Goal: Task Accomplishment & Management: Complete application form

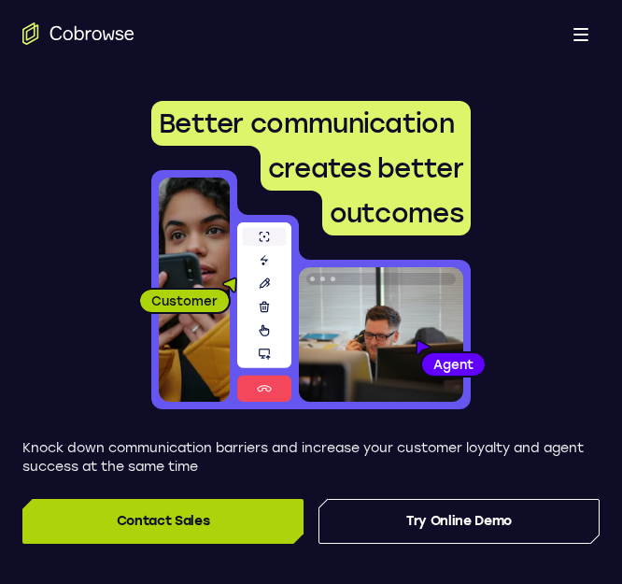
click at [202, 513] on link "Contact Sales" at bounding box center [162, 521] width 281 height 45
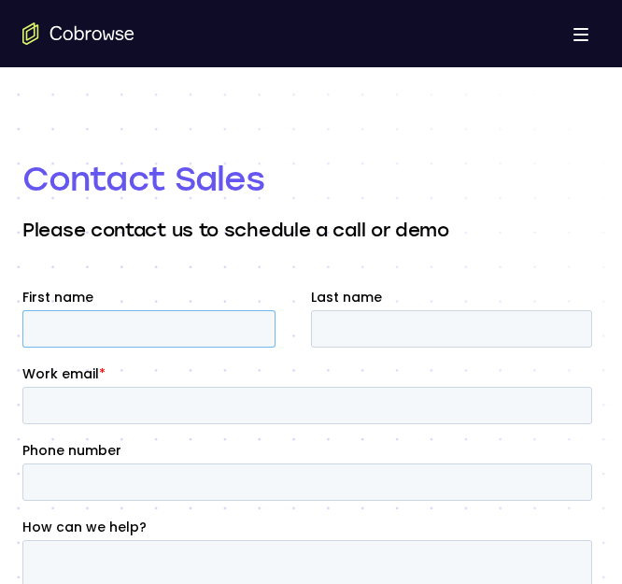
click at [155, 329] on input "First name" at bounding box center [148, 328] width 253 height 37
type input "[PERSON_NAME]"
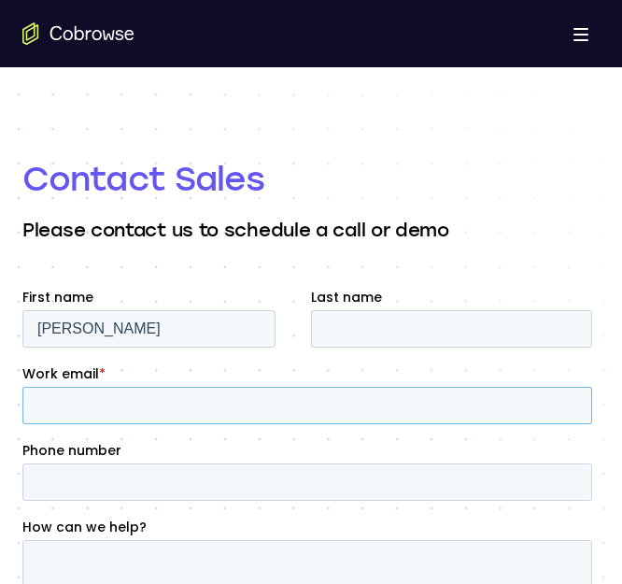
click at [131, 396] on input "Work email *" at bounding box center [307, 405] width 570 height 37
type input "[EMAIL_ADDRESS][DOMAIN_NAME]"
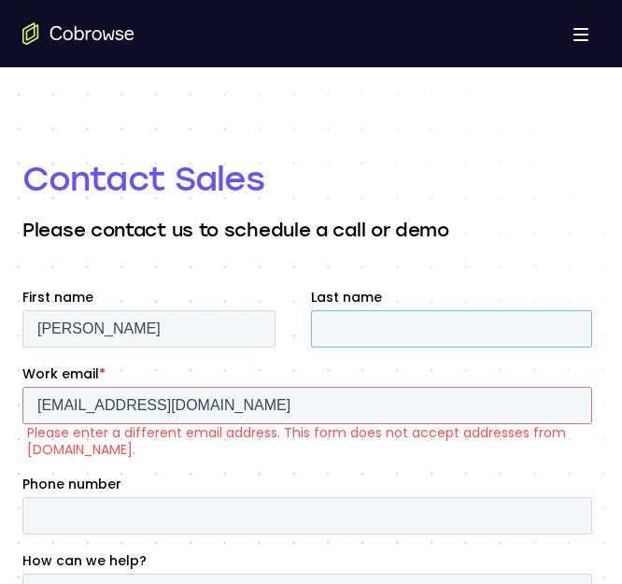
click at [371, 318] on input "Last name" at bounding box center [451, 328] width 281 height 37
type input "Nekam"
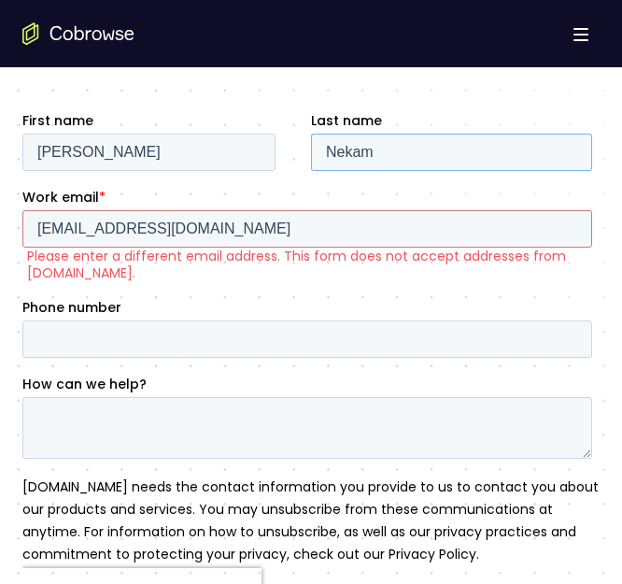
scroll to position [177, 0]
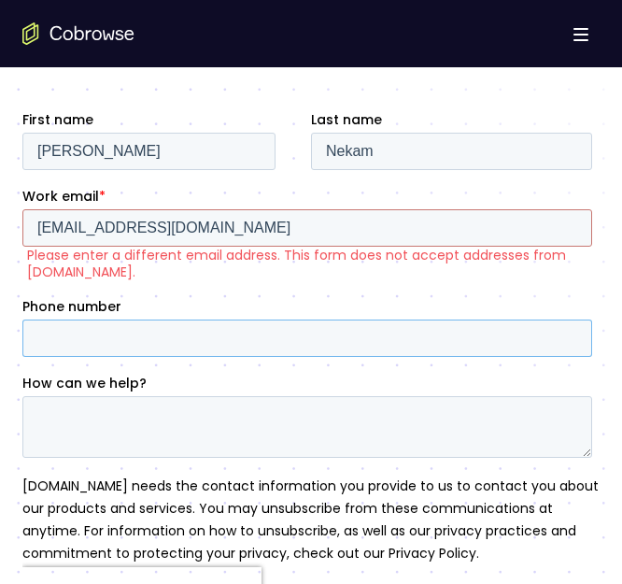
click at [239, 332] on input "Phone number" at bounding box center [307, 337] width 570 height 37
type input "14372467615"
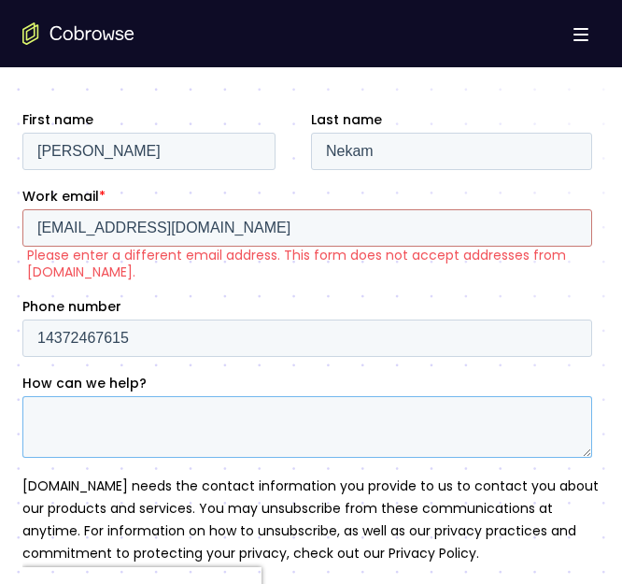
click at [170, 431] on textarea "How can we help?" at bounding box center [307, 427] width 570 height 62
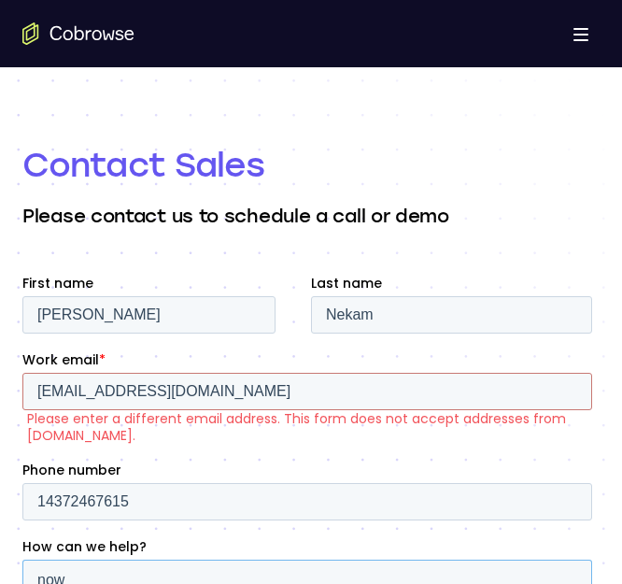
scroll to position [13, 0]
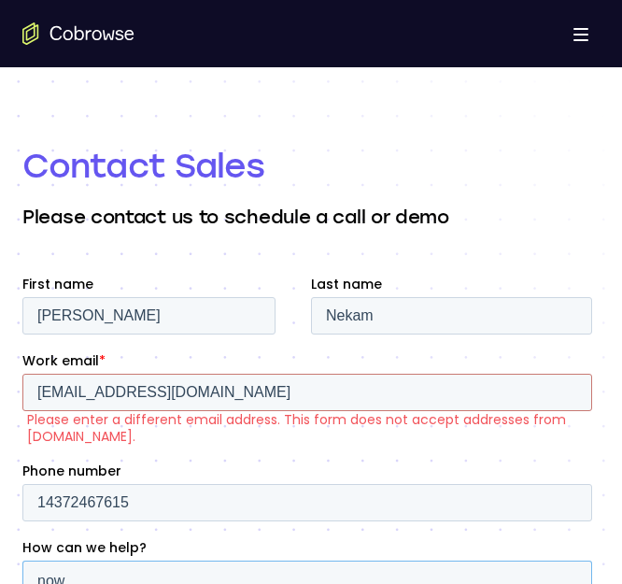
type textarea "now"
click at [213, 394] on input "nijunior2001@gmail.com" at bounding box center [307, 392] width 570 height 37
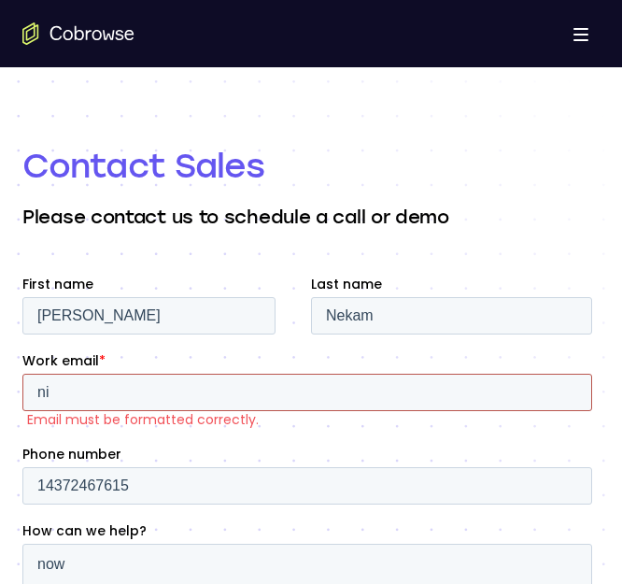
type input "n"
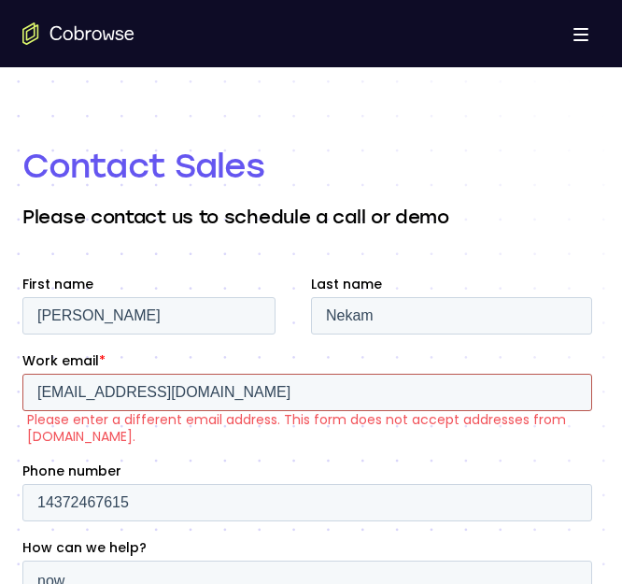
click at [254, 379] on input "juniornekam175@gmail.com" at bounding box center [307, 392] width 570 height 37
click at [99, 348] on fieldset "First name Ivan junior Last name Nekam" at bounding box center [310, 313] width 577 height 77
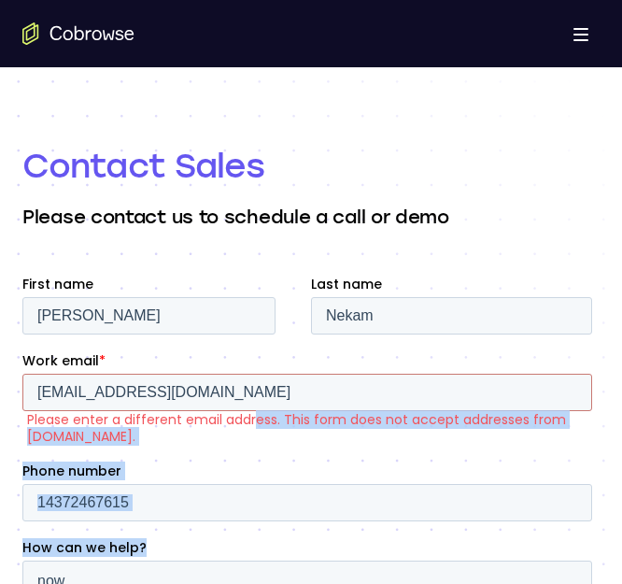
drag, startPoint x: 255, startPoint y: 421, endPoint x: 189, endPoint y: 623, distance: 212.3
click at [189, 583] on form "First name Ivan junior Last name Nekam Work email * juniornekam175@gmail.com Pl…" at bounding box center [310, 574] width 577 height 599
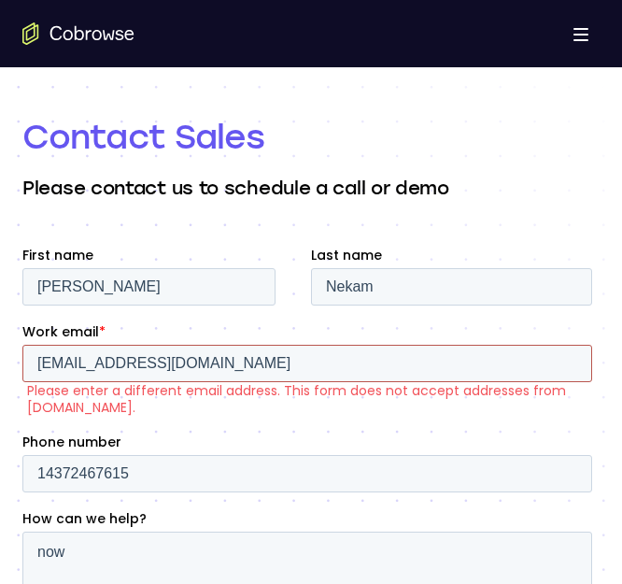
click at [247, 376] on input "juniornekam175@gmail.com" at bounding box center [307, 363] width 570 height 37
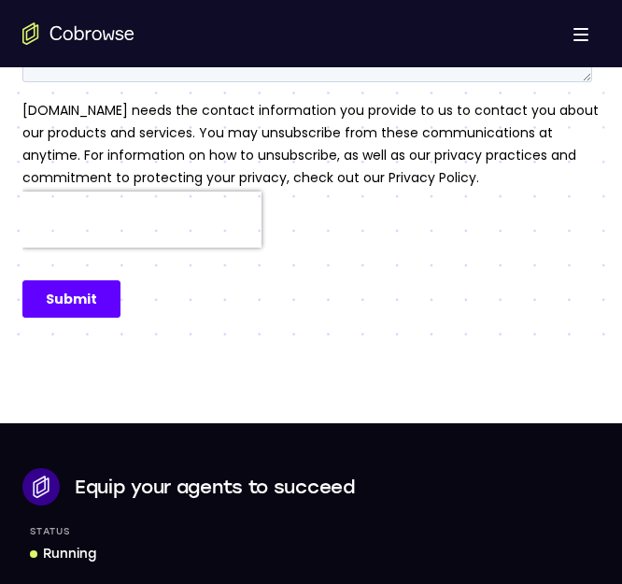
scroll to position [575, 0]
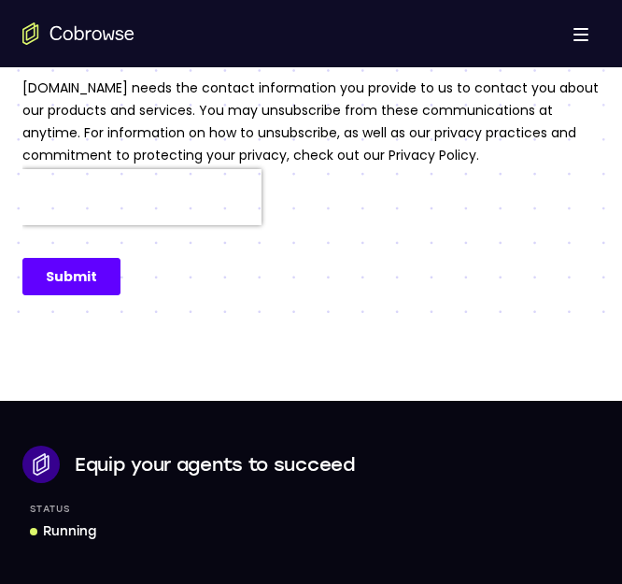
click at [65, 272] on input "Submit" at bounding box center [71, 276] width 98 height 37
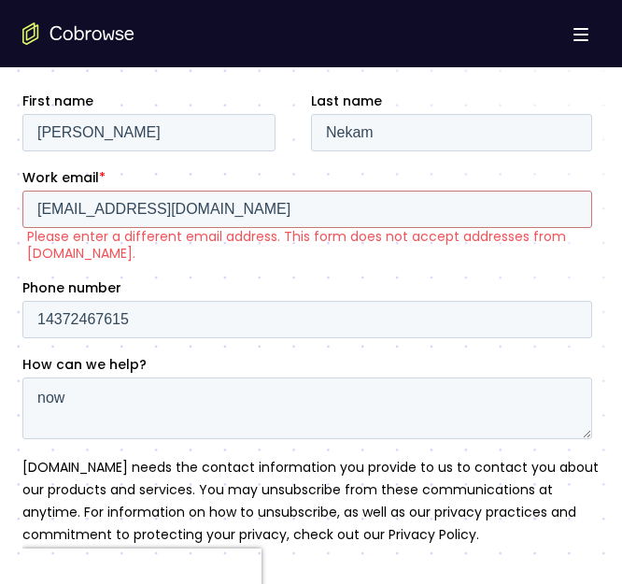
scroll to position [187, 0]
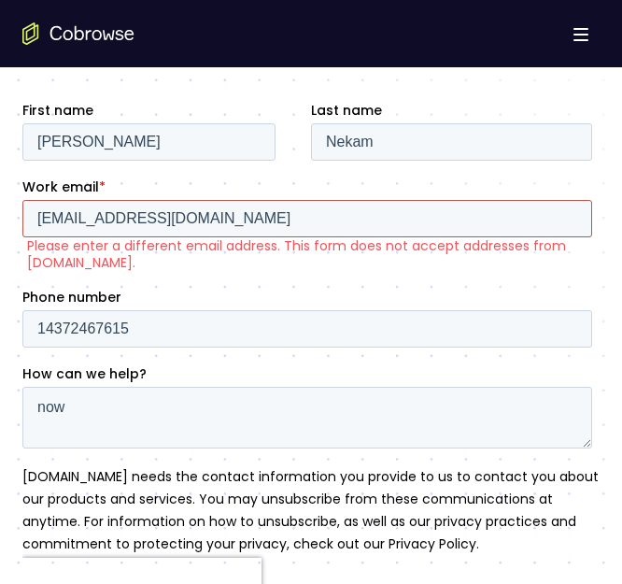
click at [236, 224] on input "juniornekam175@gmail.com" at bounding box center [307, 218] width 570 height 37
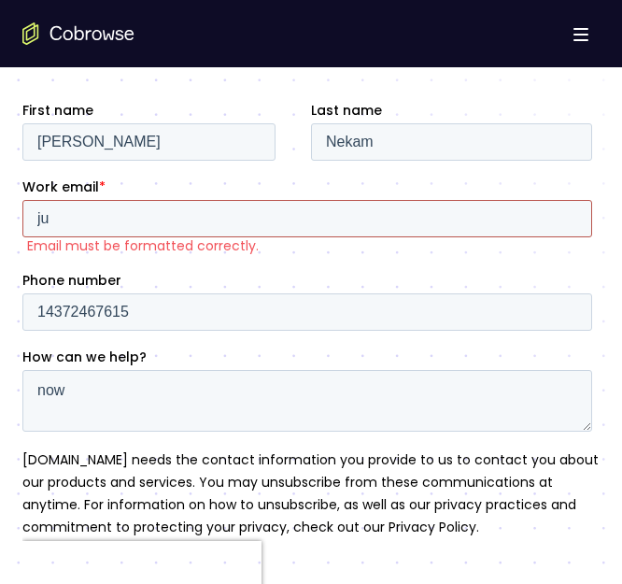
type input "j"
type input "n"
type input "j"
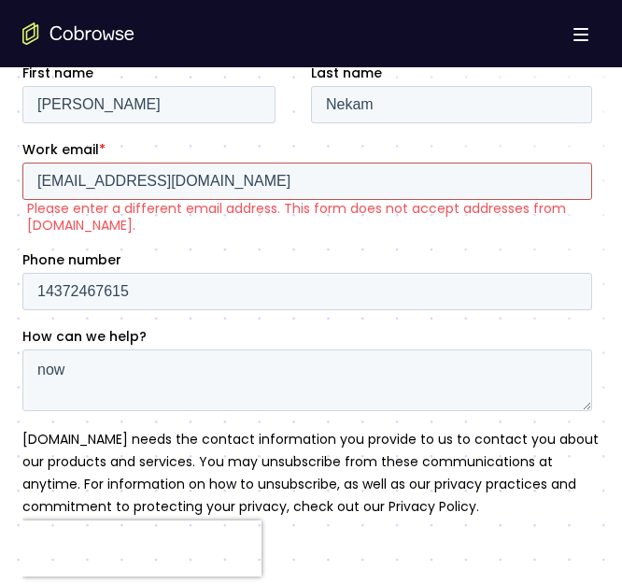
scroll to position [340, 0]
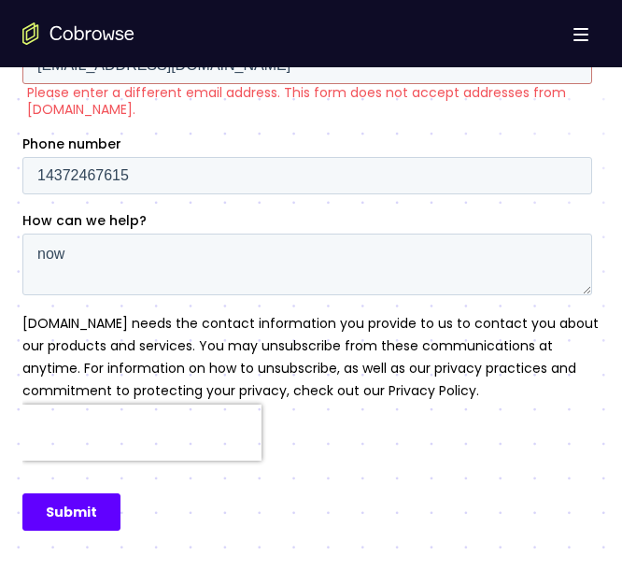
click at [76, 510] on input "Submit" at bounding box center [71, 511] width 98 height 37
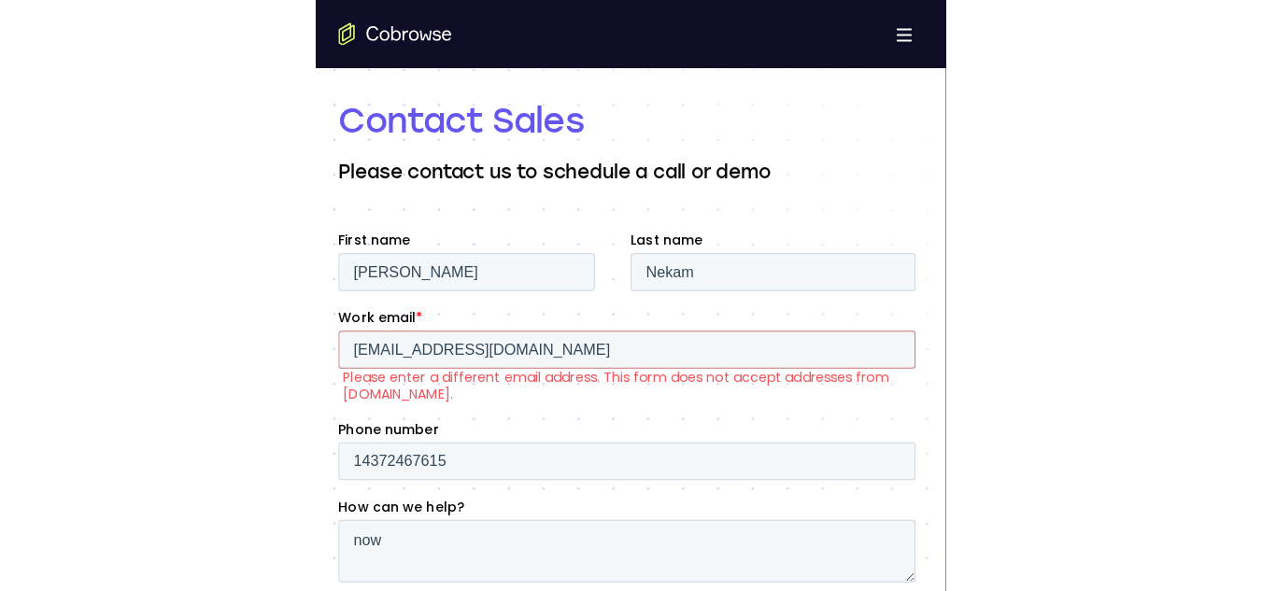
scroll to position [54, 0]
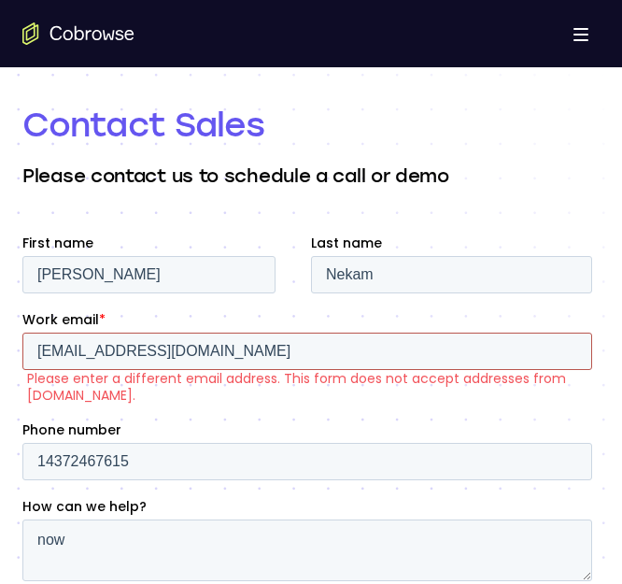
click at [235, 346] on input "nijunior2001@gmail.com" at bounding box center [307, 350] width 570 height 37
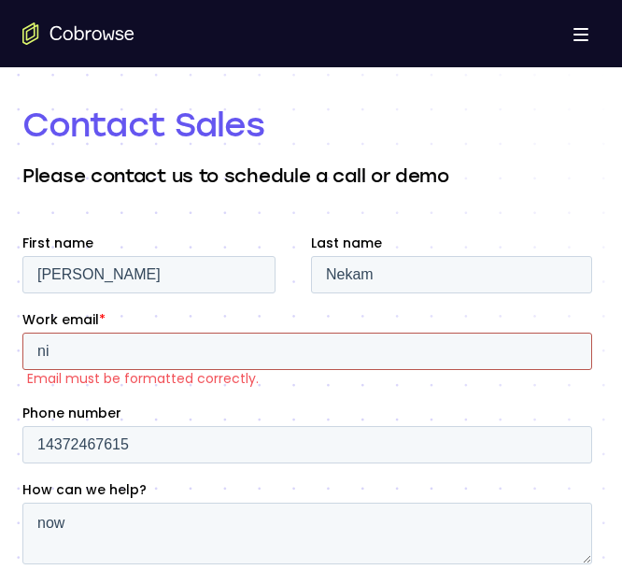
type input "n"
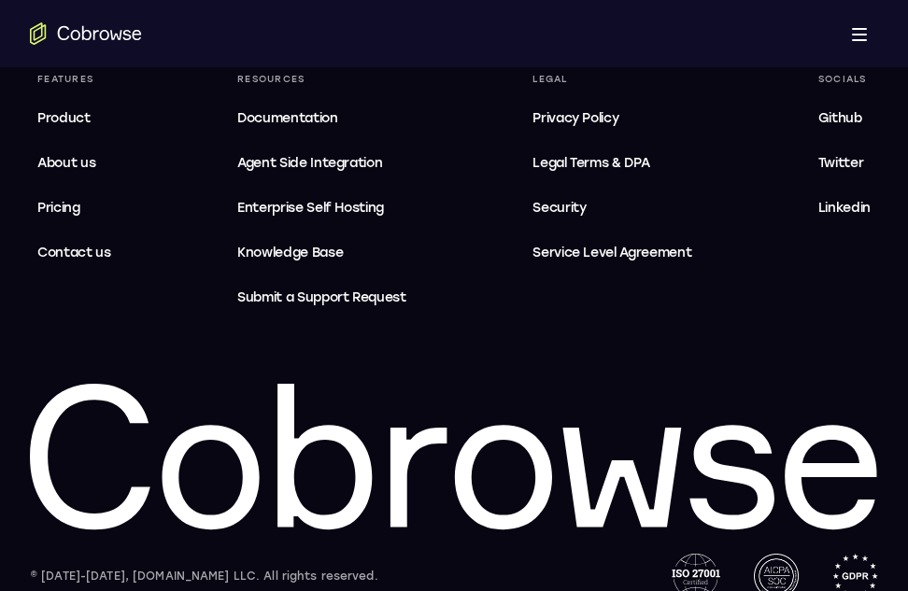
scroll to position [5433, 0]
